Goal: Information Seeking & Learning: Learn about a topic

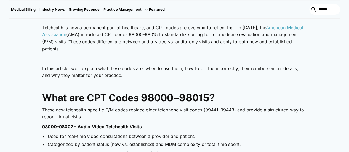
scroll to position [193, 0]
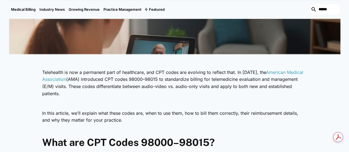
scroll to position [165, 0]
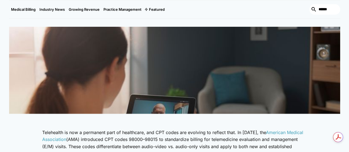
scroll to position [83, 0]
